Goal: Transaction & Acquisition: Book appointment/travel/reservation

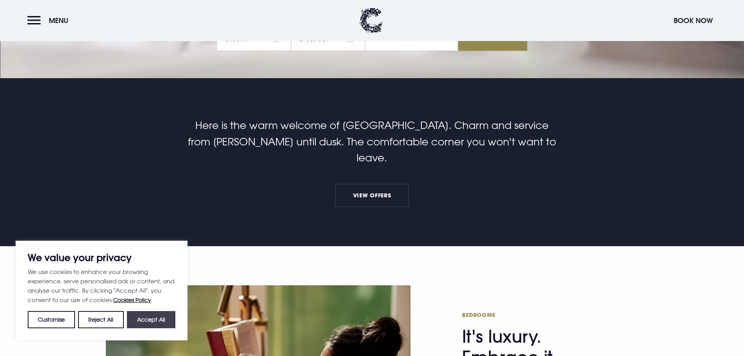
click at [163, 317] on button "Accept All" at bounding box center [151, 319] width 48 height 17
checkbox input "true"
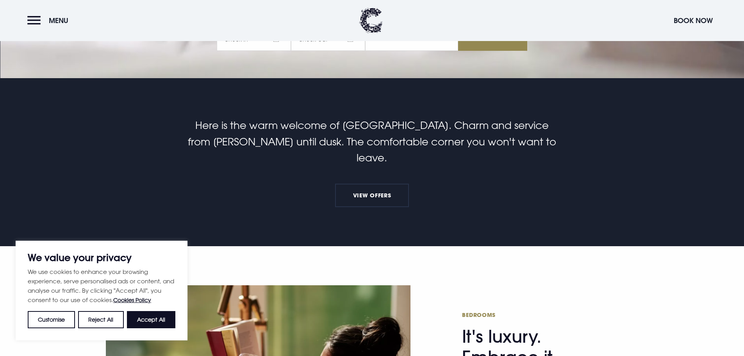
checkbox input "true"
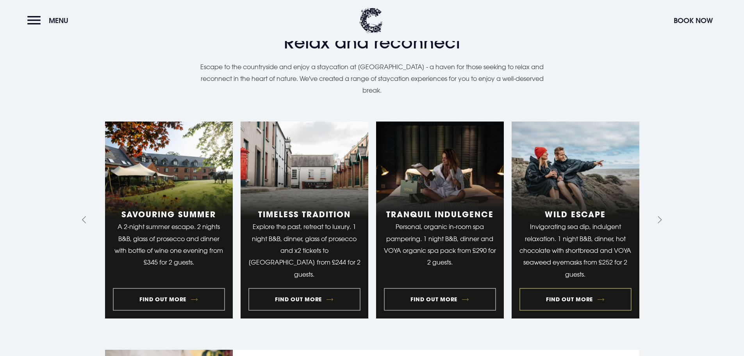
scroll to position [781, 0]
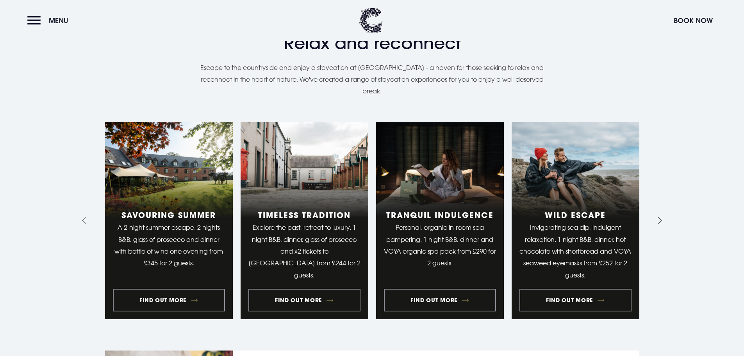
click at [661, 217] on icon "Next slide" at bounding box center [658, 220] width 7 height 7
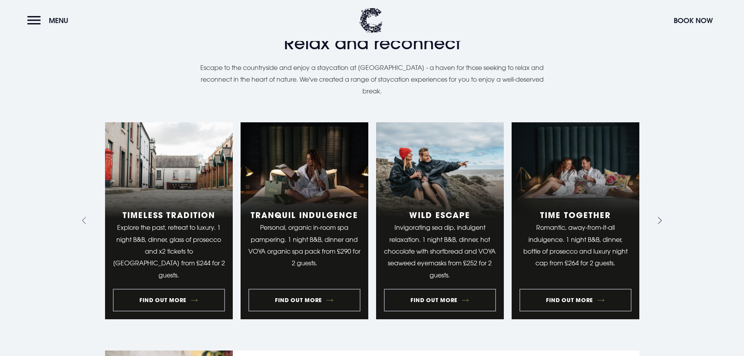
click at [662, 217] on icon "Next slide" at bounding box center [658, 220] width 7 height 7
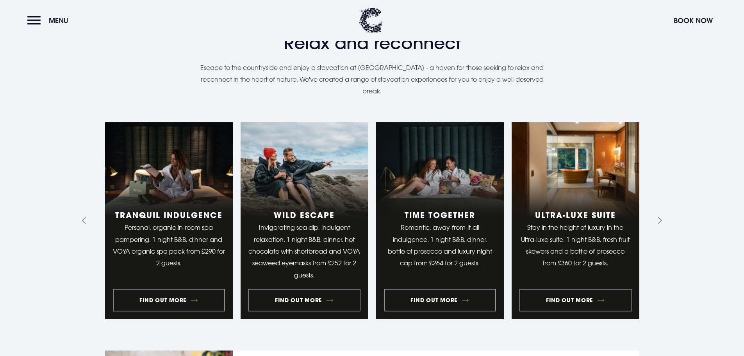
click at [665, 201] on section "Relax and reconnect Staycation experiences Escape to the countryside and enjoy …" at bounding box center [372, 223] width 744 height 487
click at [662, 217] on icon "Next slide" at bounding box center [658, 220] width 7 height 7
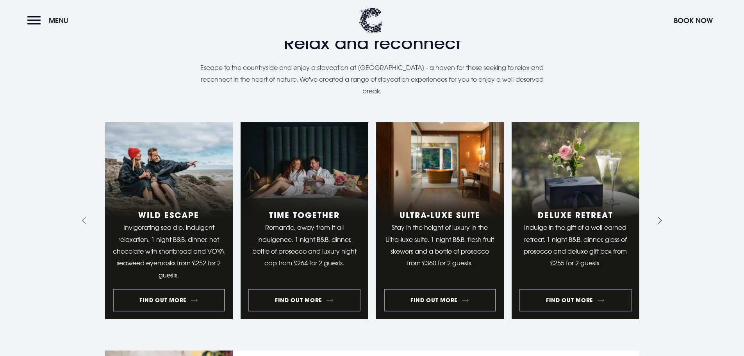
click at [660, 217] on icon "Next slide" at bounding box center [658, 220] width 7 height 7
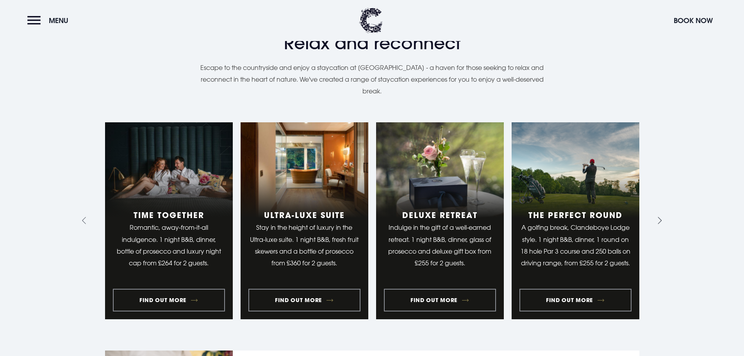
click at [660, 217] on icon "Next slide" at bounding box center [658, 220] width 7 height 7
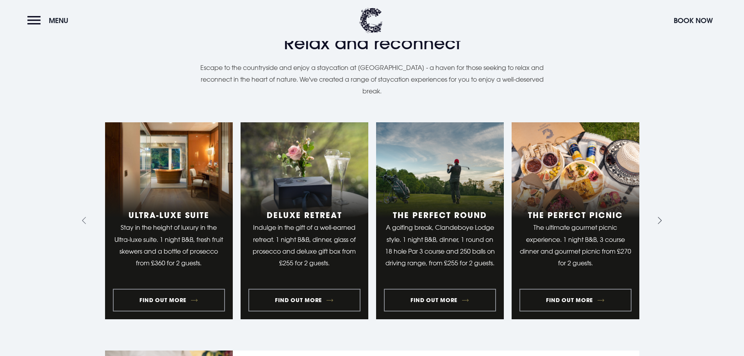
click at [660, 217] on icon "Next slide" at bounding box center [658, 220] width 7 height 7
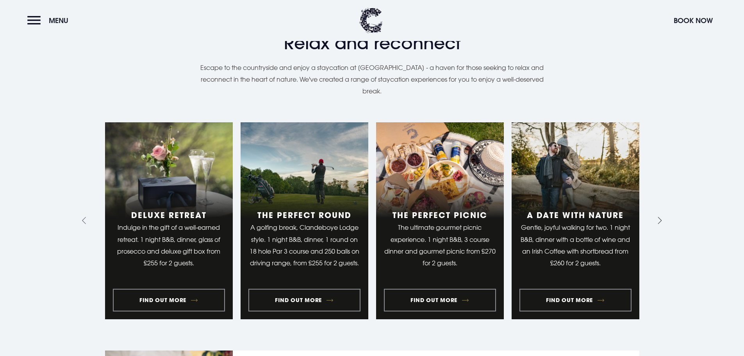
click at [660, 217] on icon "Next slide" at bounding box center [658, 220] width 7 height 7
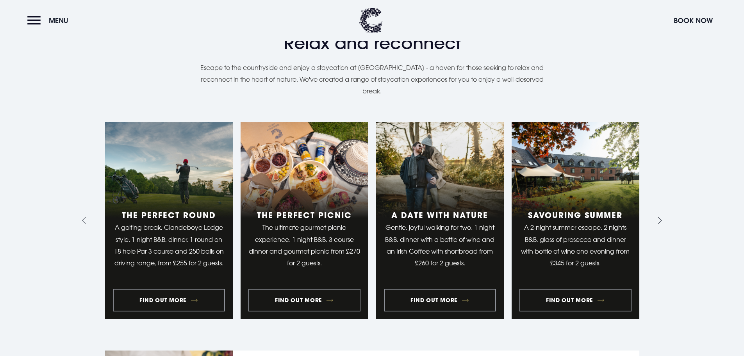
click at [660, 217] on icon "Next slide" at bounding box center [658, 220] width 7 height 7
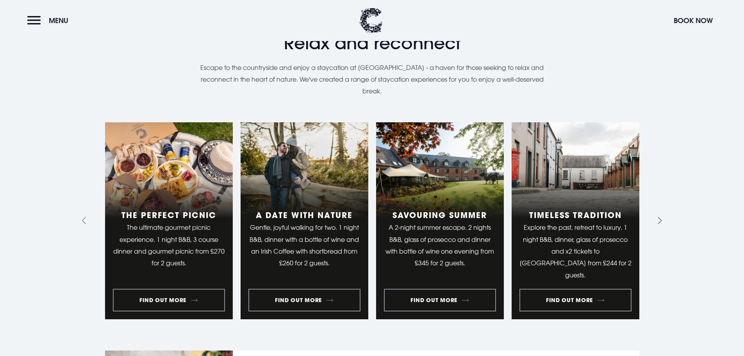
click at [660, 217] on icon "Next slide" at bounding box center [658, 220] width 7 height 7
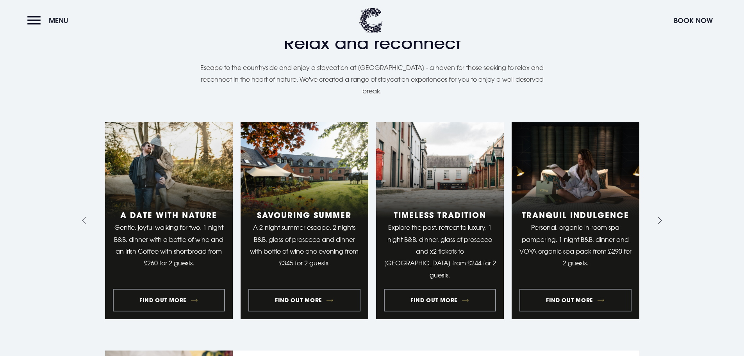
click at [656, 217] on icon "Go to first slide" at bounding box center [658, 220] width 7 height 7
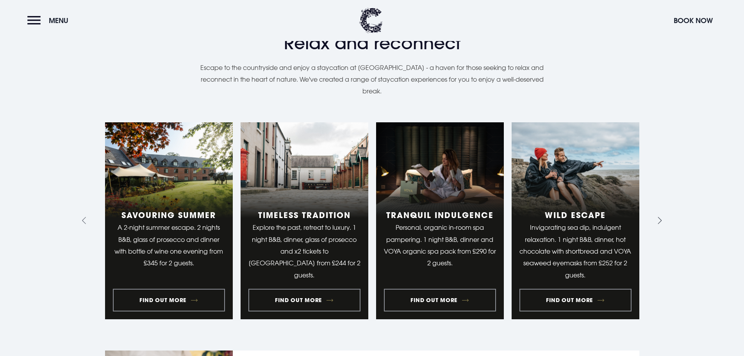
click at [657, 217] on icon "Go to first slide" at bounding box center [658, 220] width 7 height 7
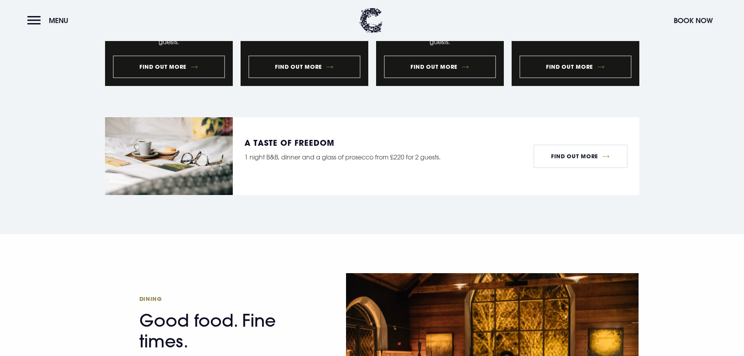
scroll to position [1016, 0]
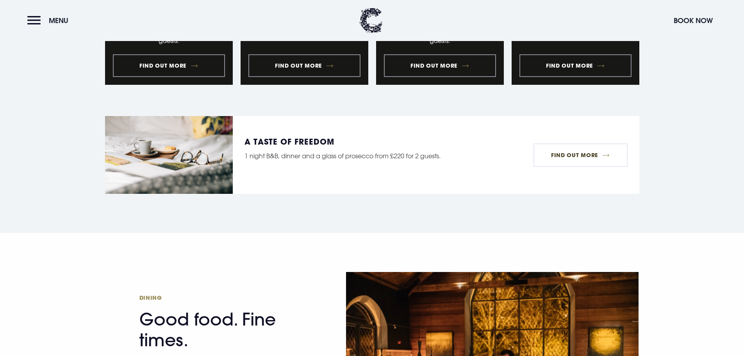
click at [582, 143] on link "Find Out More" at bounding box center [581, 154] width 94 height 23
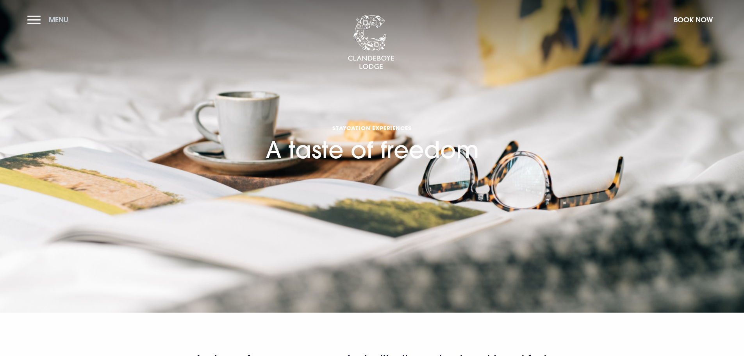
click at [36, 16] on button "Menu" at bounding box center [49, 19] width 45 height 17
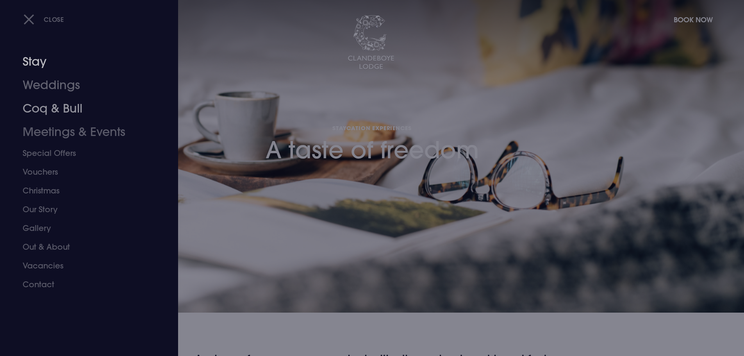
click at [37, 59] on link "Stay" at bounding box center [84, 61] width 123 height 23
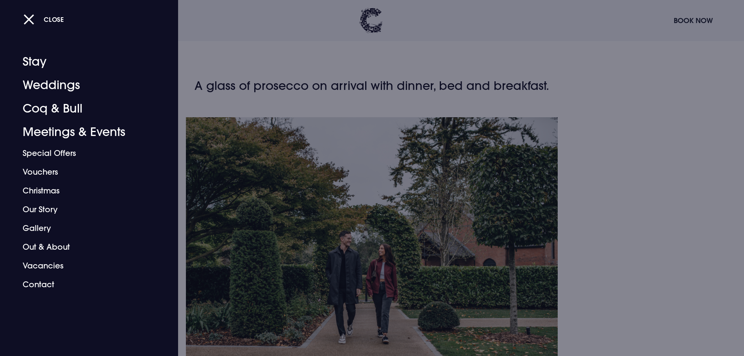
click at [694, 210] on div at bounding box center [372, 178] width 744 height 356
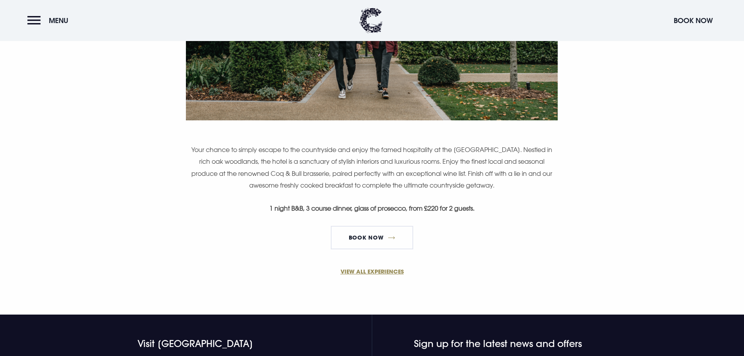
scroll to position [586, 0]
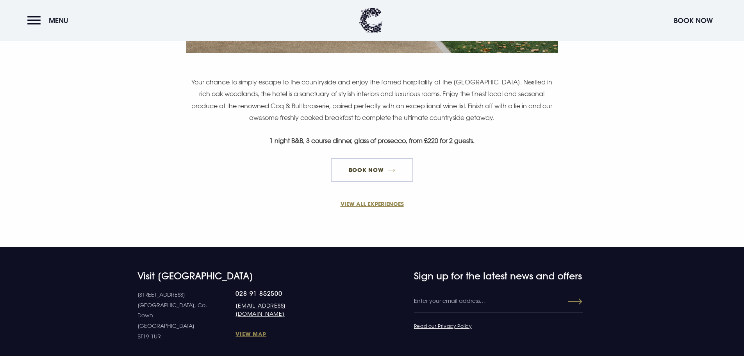
click at [373, 177] on link "Book Now" at bounding box center [372, 169] width 82 height 23
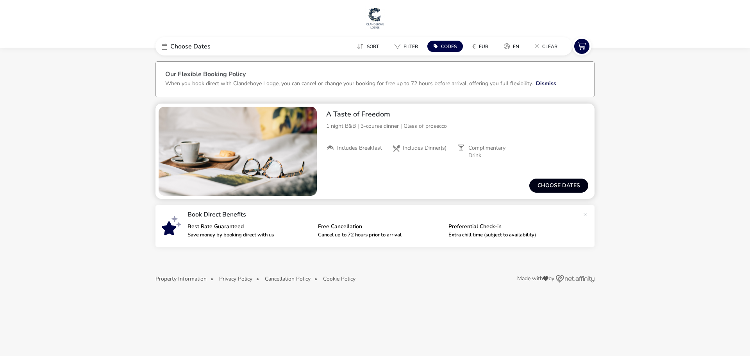
click at [577, 185] on button "Choose dates" at bounding box center [558, 186] width 59 height 14
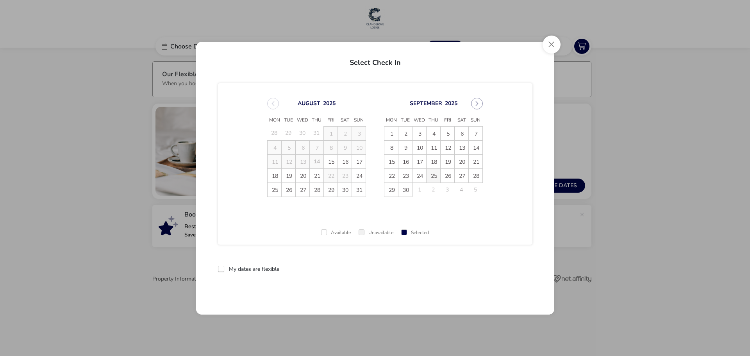
click at [436, 175] on span "25" at bounding box center [434, 176] width 14 height 14
click at [447, 175] on span "26" at bounding box center [448, 176] width 14 height 14
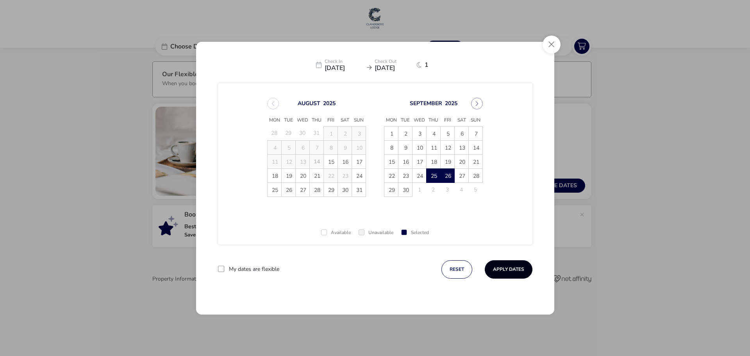
click at [511, 273] on button "Apply Dates" at bounding box center [509, 269] width 48 height 18
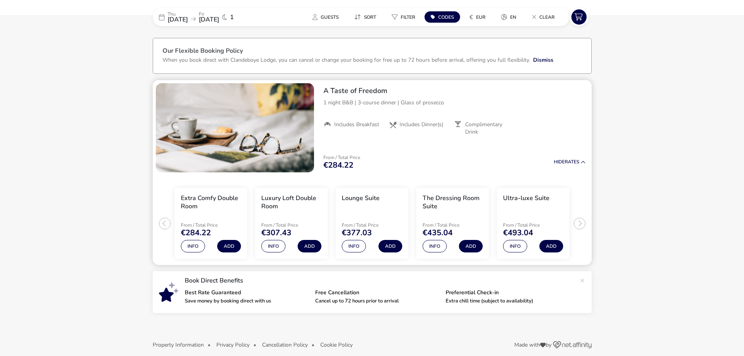
scroll to position [32, 0]
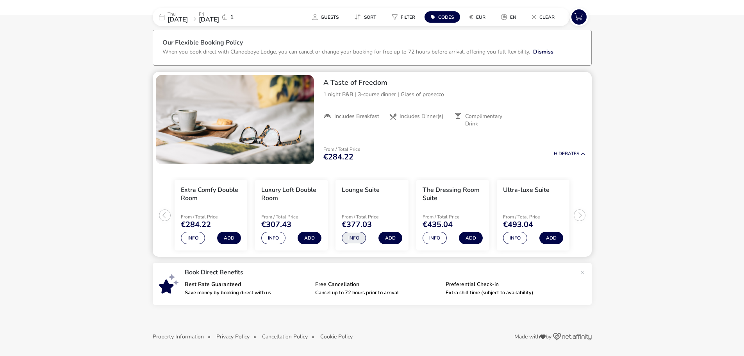
click at [352, 242] on button "Info" at bounding box center [354, 238] width 24 height 13
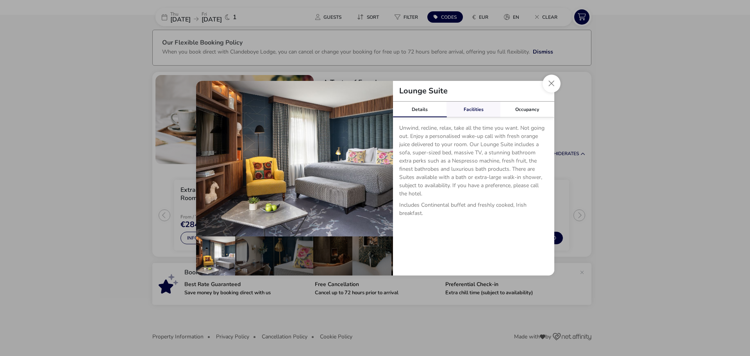
click at [477, 107] on link "Facilities" at bounding box center [474, 110] width 54 height 16
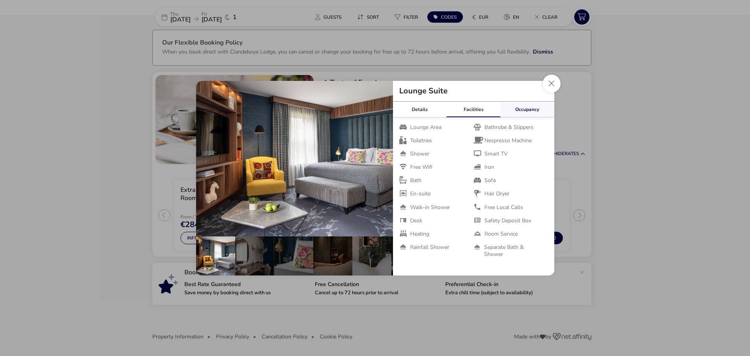
click at [533, 107] on link "Occupancy" at bounding box center [527, 110] width 54 height 16
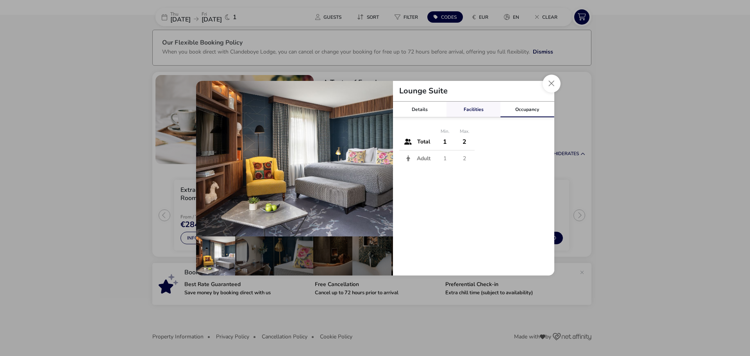
click at [484, 107] on link "Facilities" at bounding box center [474, 110] width 54 height 16
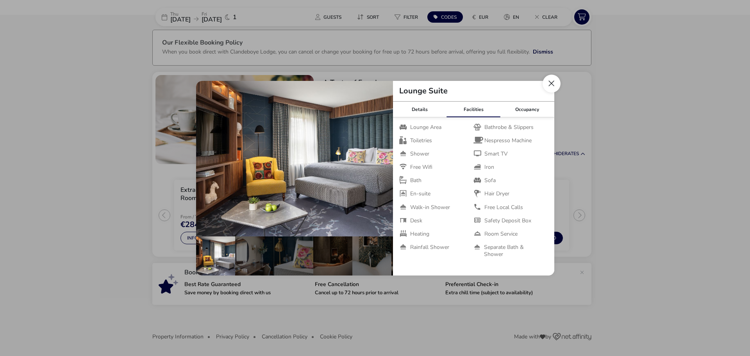
click at [552, 88] on button "Close dialog" at bounding box center [552, 84] width 18 height 18
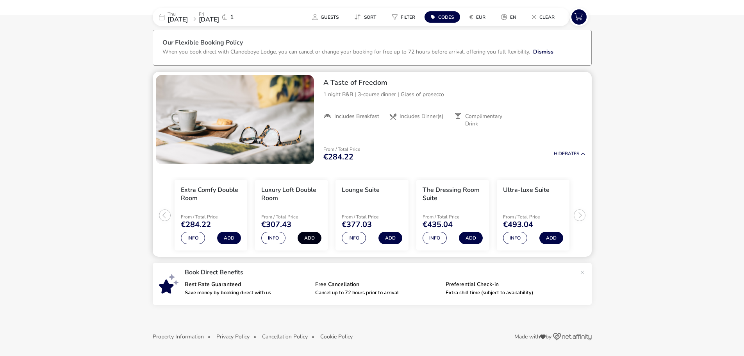
click at [308, 241] on button "Add" at bounding box center [310, 238] width 24 height 13
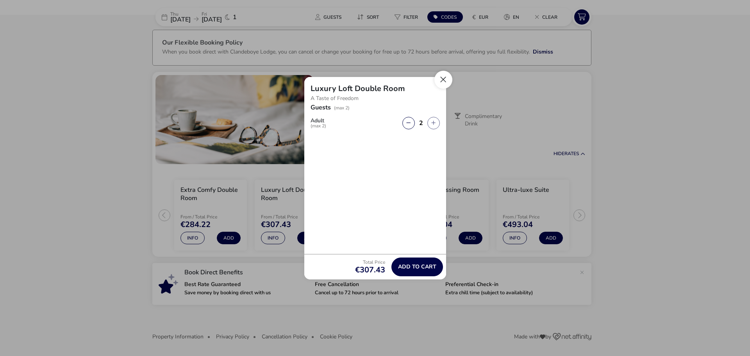
click at [440, 79] on button "Close" at bounding box center [443, 80] width 18 height 18
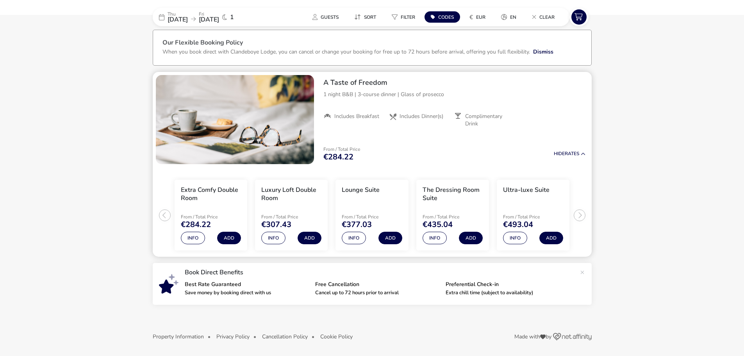
click at [282, 226] on span "€307.43" at bounding box center [276, 225] width 30 height 8
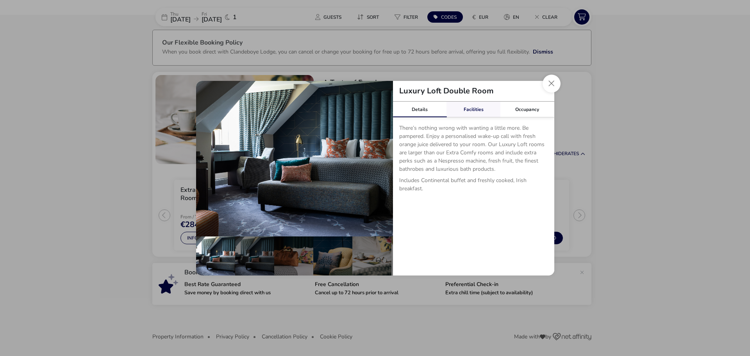
click at [477, 112] on link "Facilities" at bounding box center [474, 110] width 54 height 16
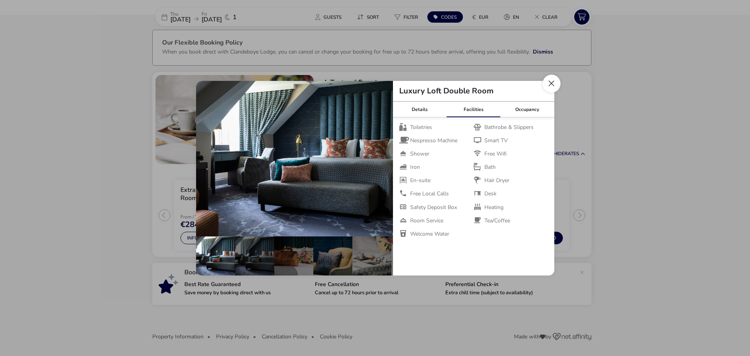
click at [554, 84] on button "Close dialog" at bounding box center [552, 84] width 18 height 18
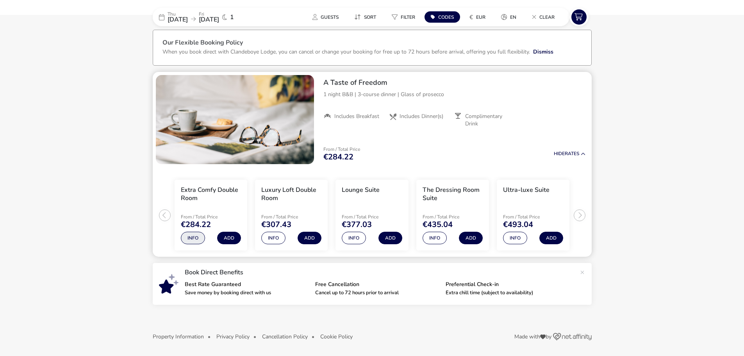
click at [199, 243] on button "Info" at bounding box center [193, 238] width 24 height 13
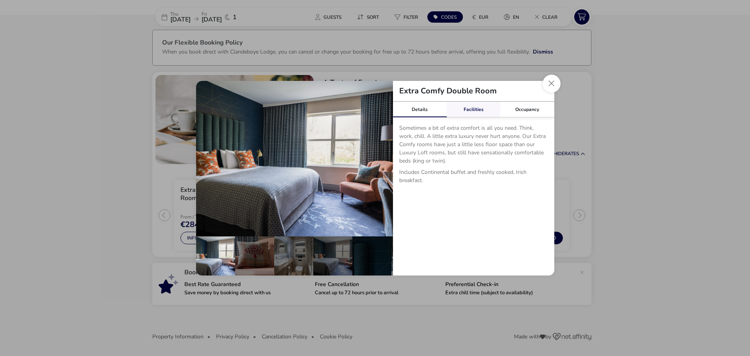
click at [484, 103] on link "Facilities" at bounding box center [474, 110] width 54 height 16
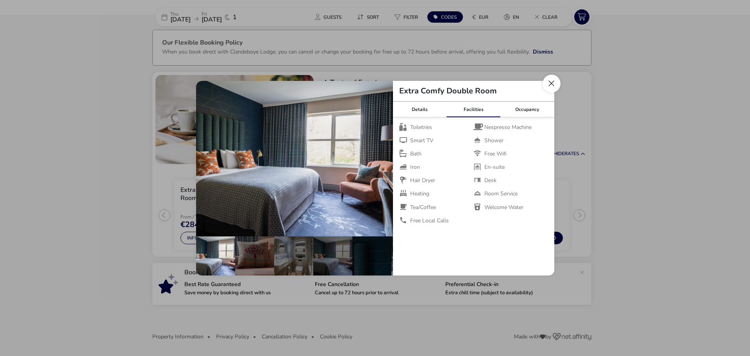
click at [553, 82] on button "Close dialog" at bounding box center [552, 84] width 18 height 18
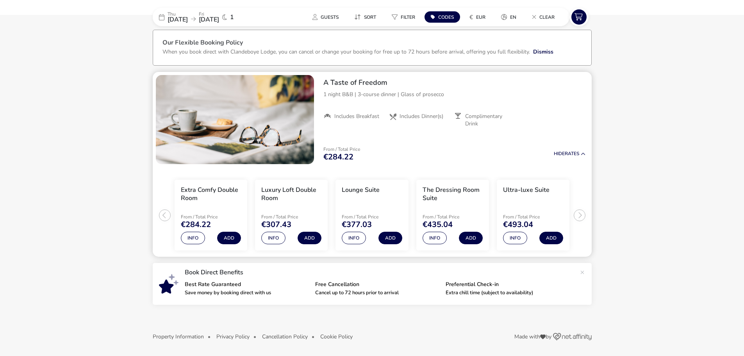
click at [280, 207] on li "Luxury Loft Double Room From / Total Price €307.43 Info Add" at bounding box center [291, 215] width 73 height 71
click at [281, 197] on h3 "Luxury Loft Double Room" at bounding box center [291, 194] width 60 height 16
click at [277, 225] on span "€307.43" at bounding box center [276, 225] width 30 height 8
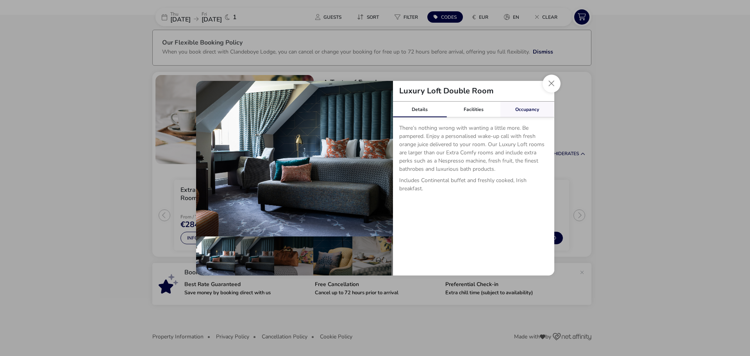
click at [526, 110] on link "Occupancy" at bounding box center [527, 110] width 54 height 16
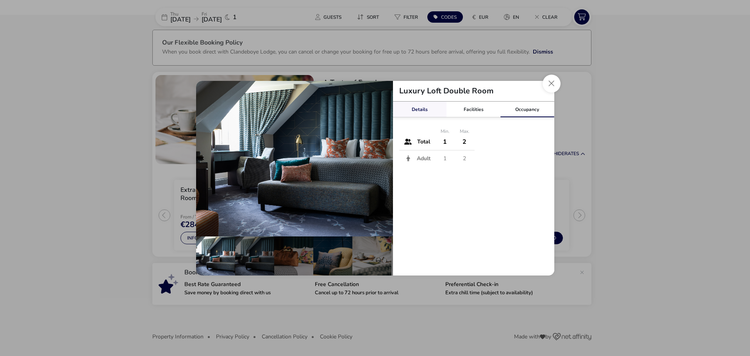
click at [406, 107] on link "Details" at bounding box center [420, 110] width 54 height 16
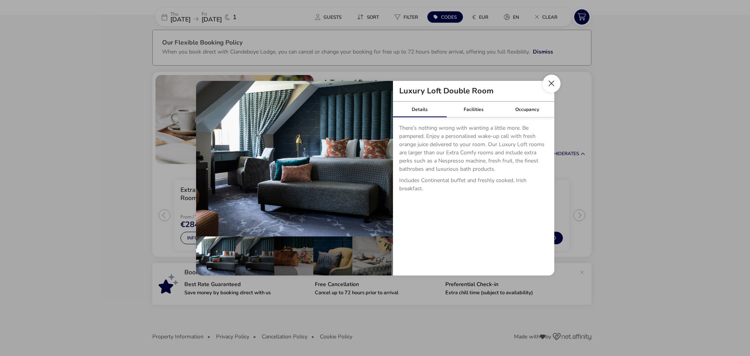
click at [553, 83] on button "Close dialog" at bounding box center [552, 84] width 18 height 18
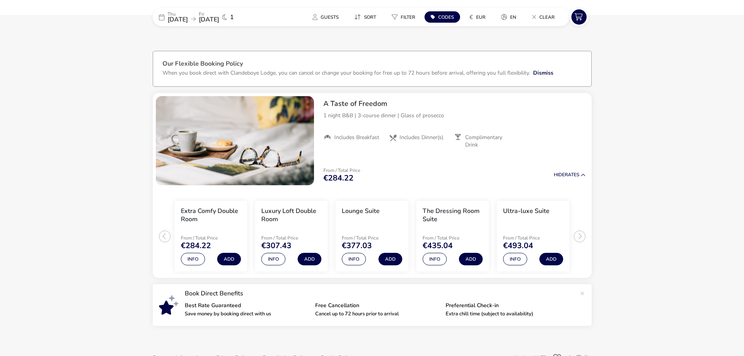
scroll to position [0, 0]
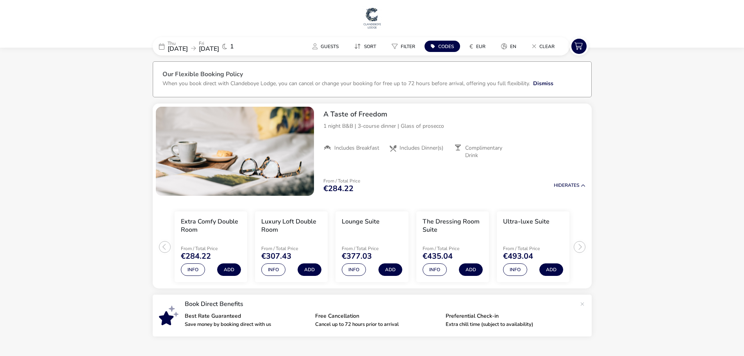
click at [373, 23] on img at bounding box center [373, 17] width 20 height 23
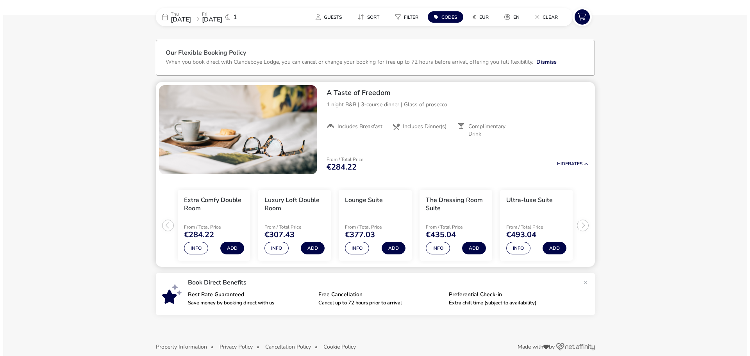
scroll to position [32, 0]
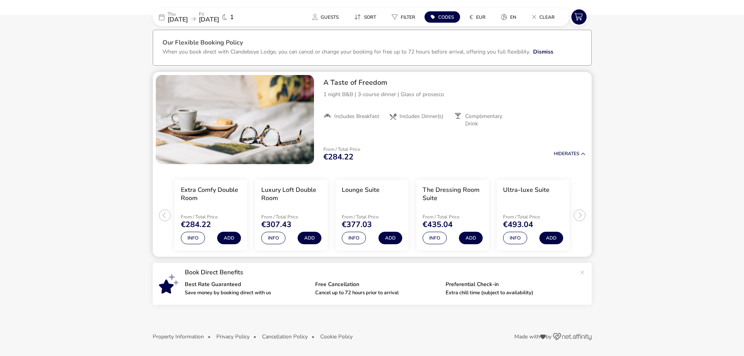
click at [265, 200] on h3 "Luxury Loft Double Room" at bounding box center [291, 194] width 60 height 16
click at [314, 236] on button "Add" at bounding box center [310, 238] width 24 height 13
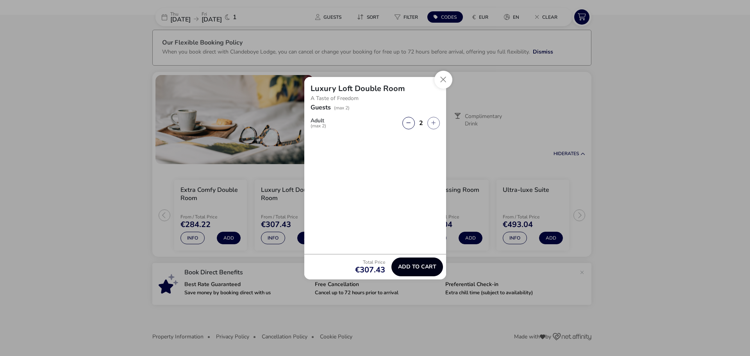
click at [414, 260] on button "Add to cart" at bounding box center [417, 266] width 52 height 19
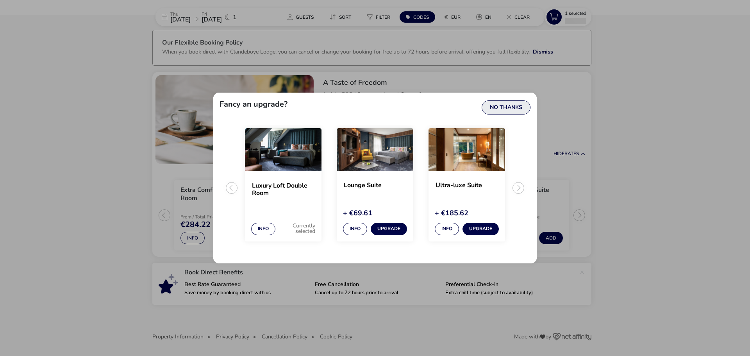
click at [518, 100] on button "No Thanks" at bounding box center [506, 107] width 49 height 14
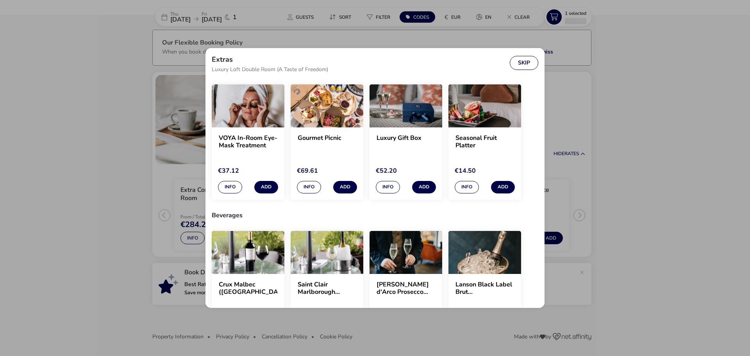
scroll to position [0, 0]
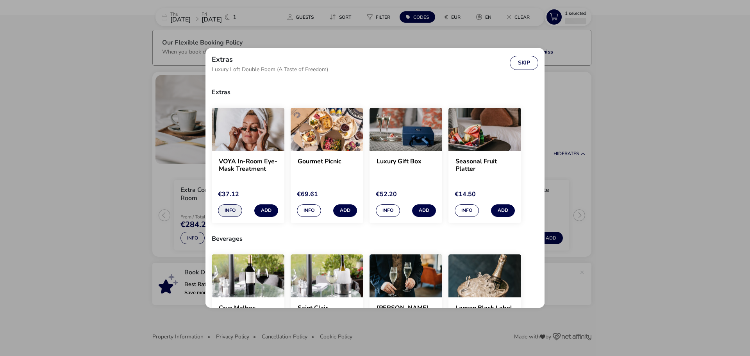
click at [228, 208] on button "Info" at bounding box center [230, 210] width 24 height 13
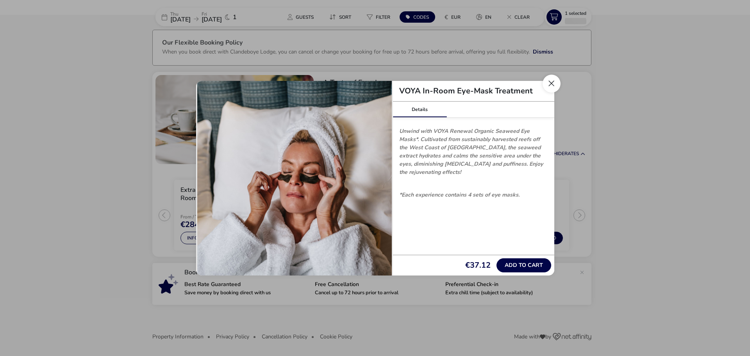
click at [552, 88] on button "Close" at bounding box center [552, 84] width 18 height 18
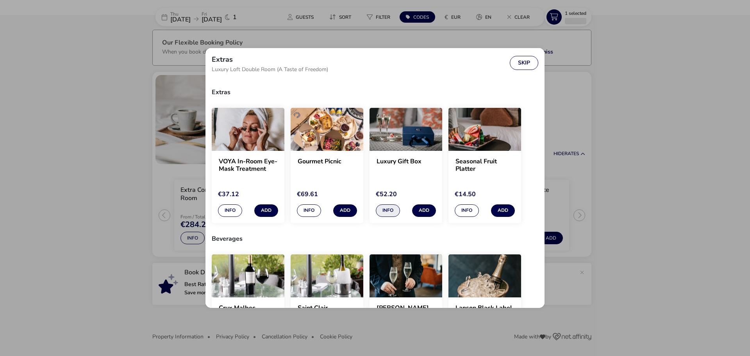
click at [384, 211] on button "Info" at bounding box center [388, 210] width 24 height 13
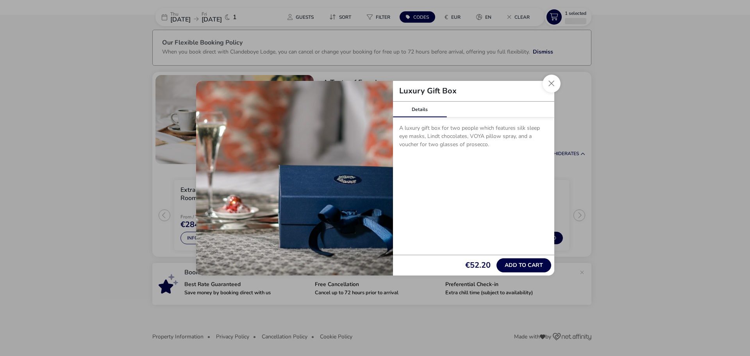
click at [500, 150] on p "A luxury gift box for two people which features silk sleep eye masks, Lindt cho…" at bounding box center [473, 138] width 149 height 28
click at [550, 86] on button "Close" at bounding box center [552, 84] width 18 height 18
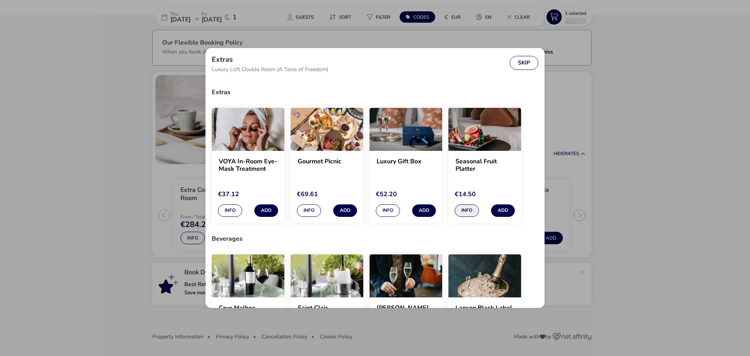
click at [472, 204] on button "Info" at bounding box center [467, 210] width 24 height 13
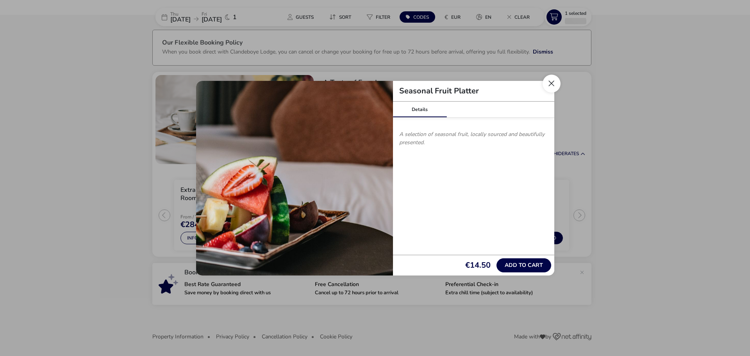
click at [551, 85] on button "Close" at bounding box center [552, 84] width 18 height 18
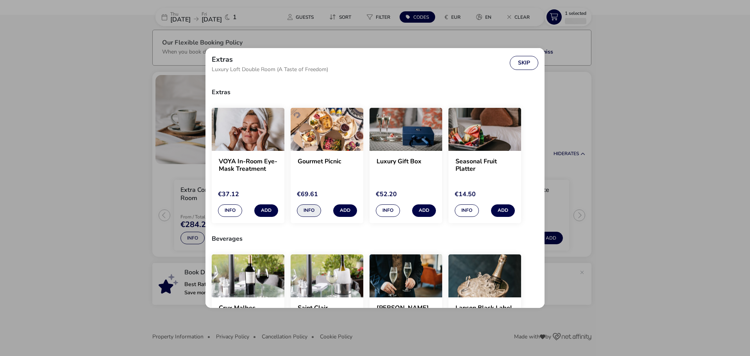
click at [301, 208] on button "Info" at bounding box center [309, 210] width 24 height 13
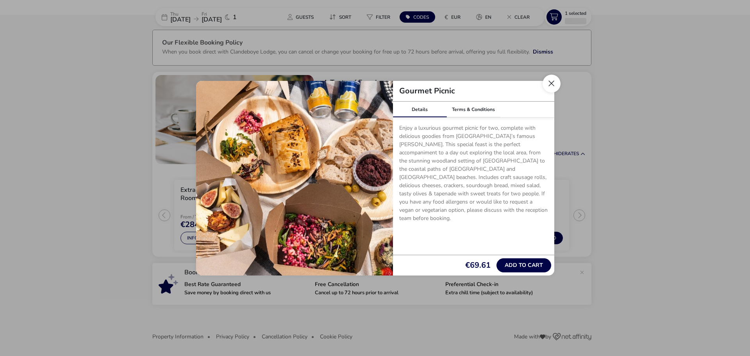
drag, startPoint x: 545, startPoint y: 79, endPoint x: 550, endPoint y: 81, distance: 6.1
click at [550, 81] on button "Close" at bounding box center [552, 84] width 18 height 18
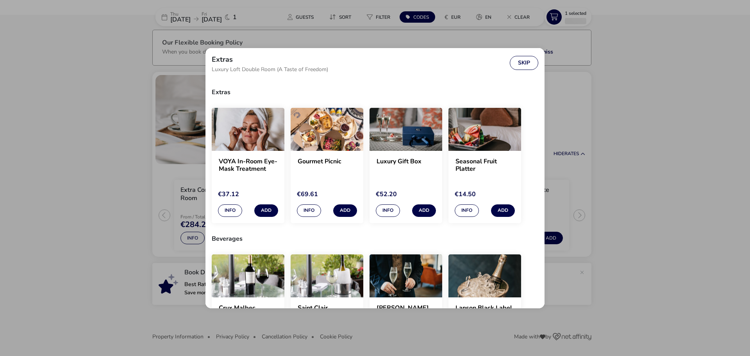
click at [568, 86] on div "Extras Luxury Loft Double Room (A Taste of Freedom) Skip Extras VOYA In-Room Ey…" at bounding box center [375, 178] width 750 height 356
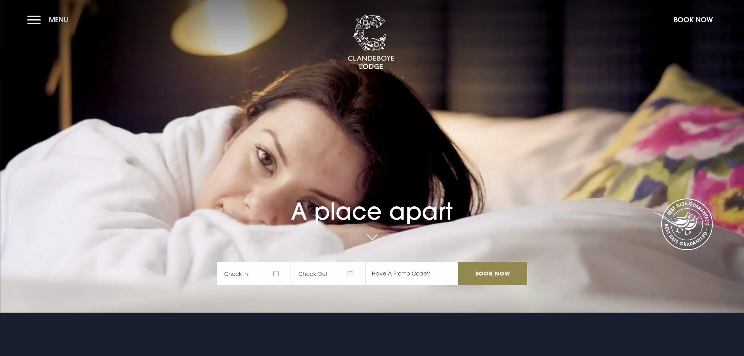
drag, startPoint x: 43, startPoint y: 22, endPoint x: 45, endPoint y: 25, distance: 4.2
click at [43, 23] on button "Menu" at bounding box center [49, 19] width 45 height 17
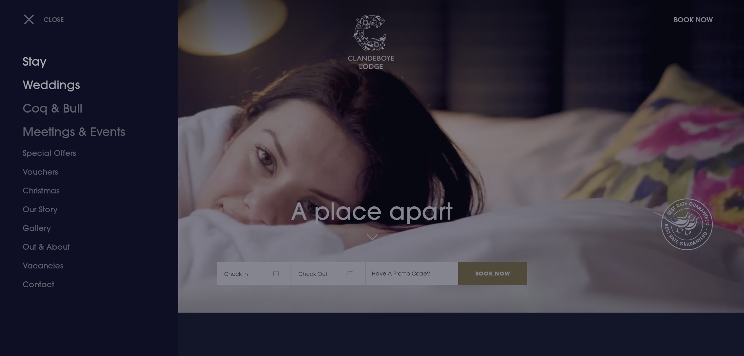
click at [41, 63] on link "Stay" at bounding box center [84, 61] width 123 height 23
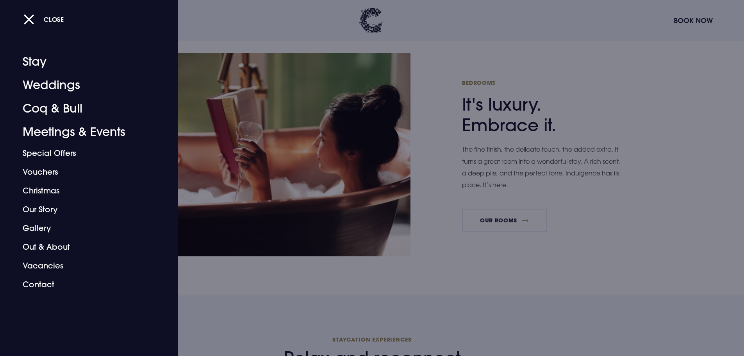
scroll to position [469, 0]
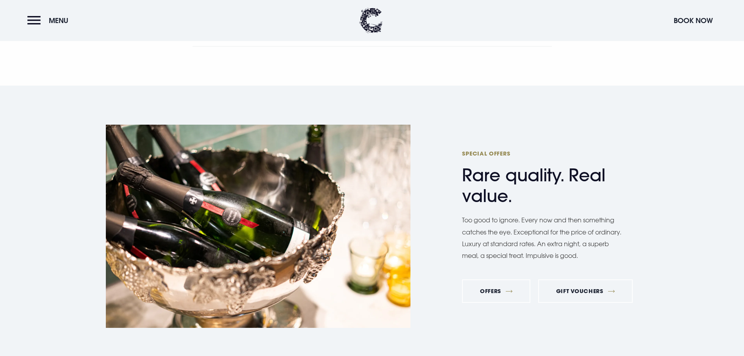
scroll to position [2930, 0]
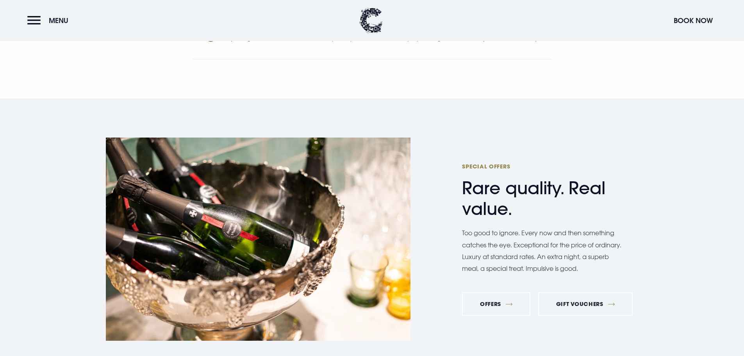
click at [510, 181] on h2 "Special Offers Rare quality. Real value." at bounding box center [538, 191] width 152 height 57
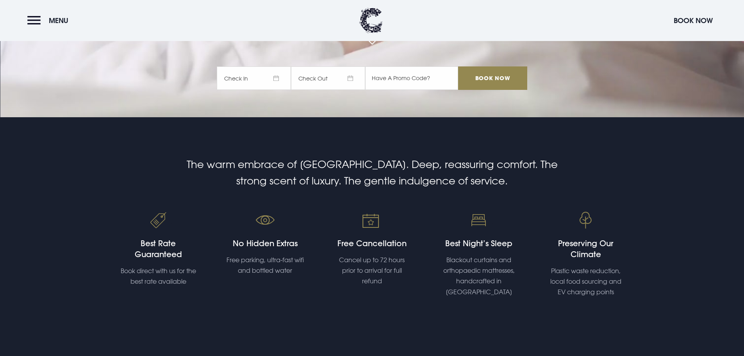
scroll to position [0, 0]
